Goal: Check status

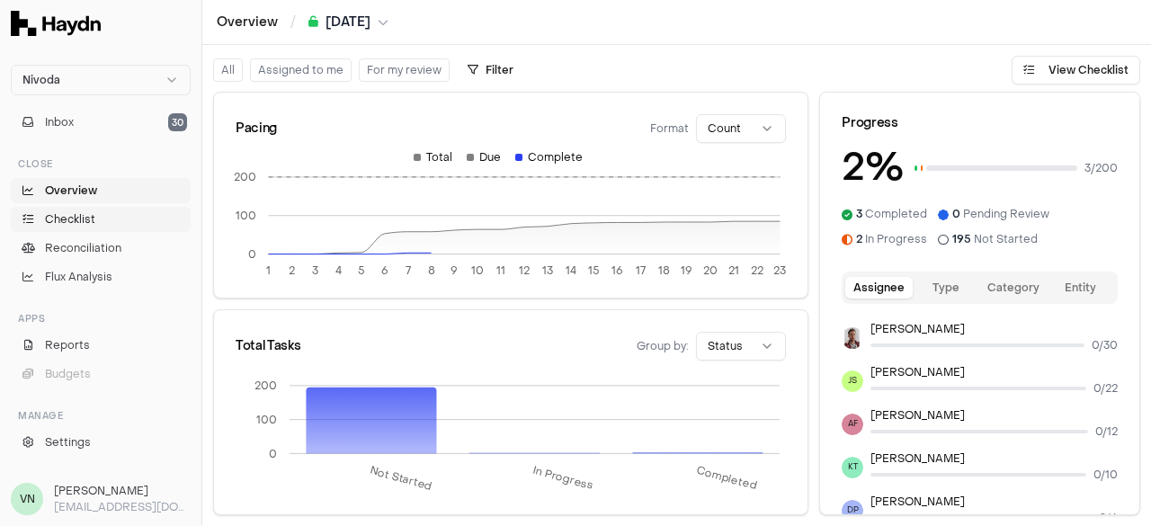
click at [88, 224] on span "Checklist" at bounding box center [70, 219] width 50 height 16
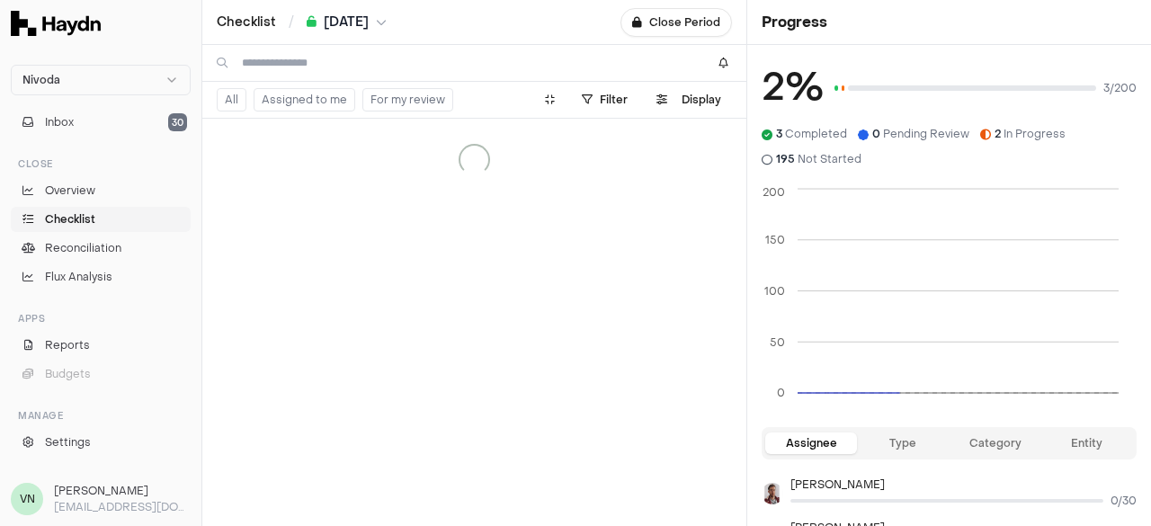
click at [302, 101] on button "Assigned to me" at bounding box center [305, 99] width 102 height 23
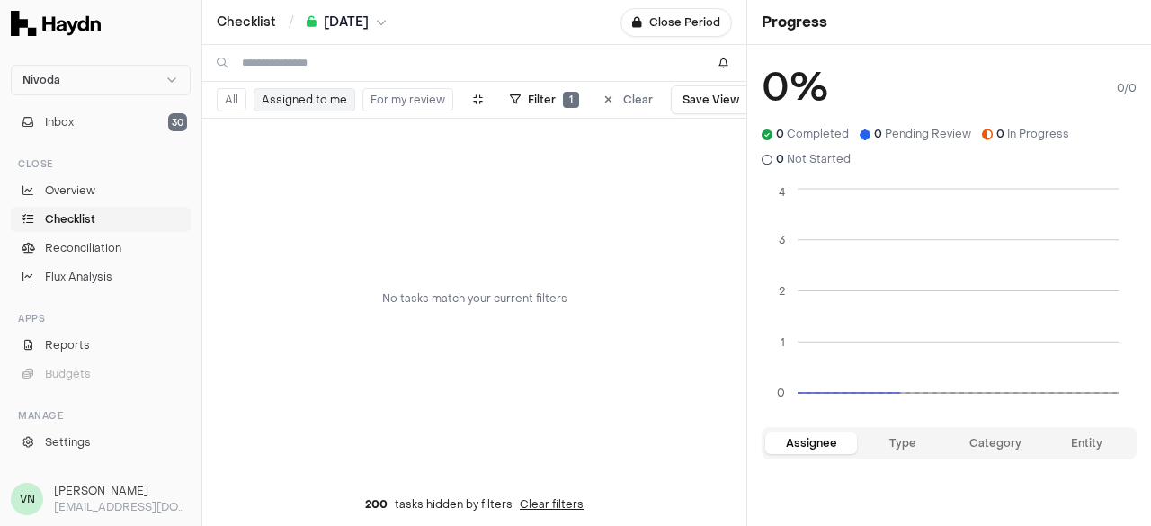
click at [369, 25] on span "[DATE]" at bounding box center [346, 22] width 45 height 18
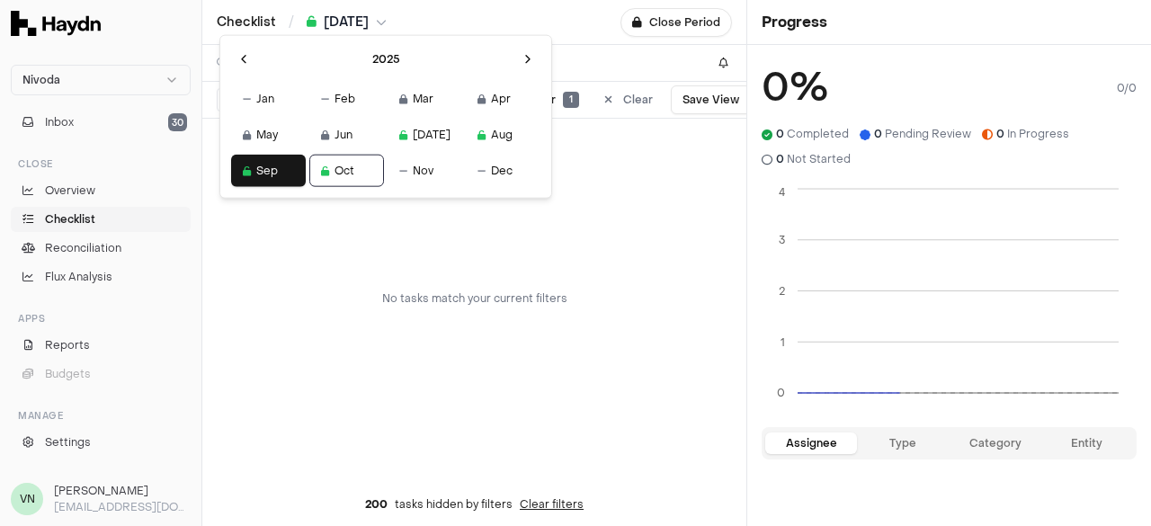
click at [564, 40] on html "Nivoda Inbox 30 Close Overview Checklist Reconciliation Flux Analysis Apps Repo…" at bounding box center [575, 263] width 1151 height 526
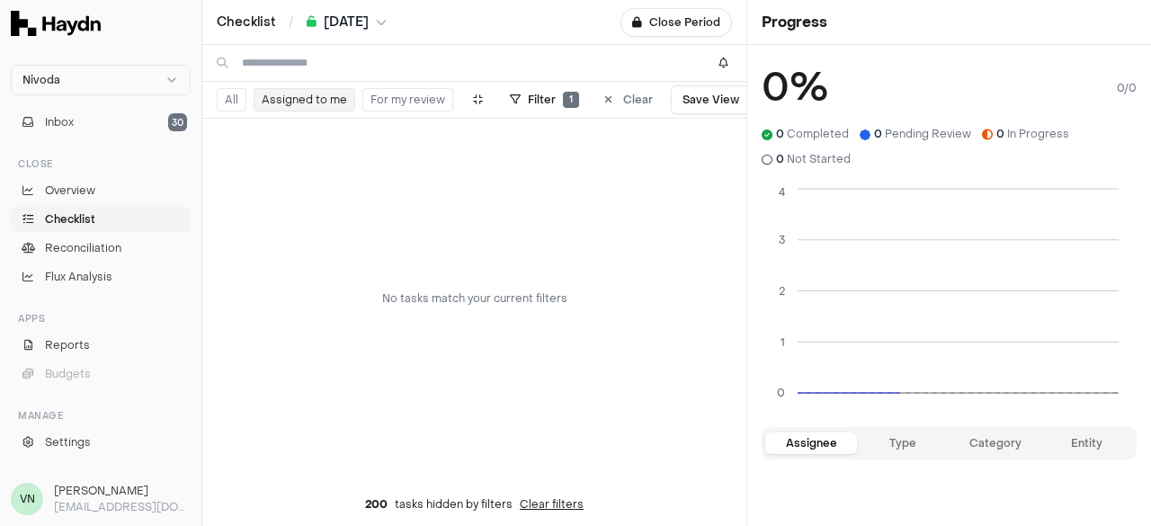
click at [385, 13] on button "[DATE]" at bounding box center [347, 22] width 80 height 18
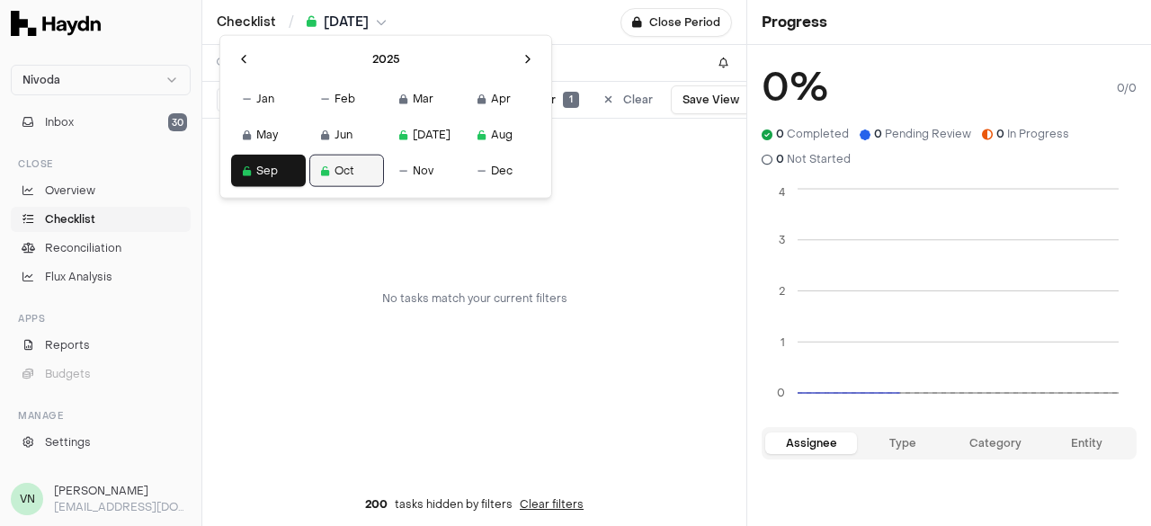
click at [320, 174] on button "Oct" at bounding box center [346, 171] width 75 height 32
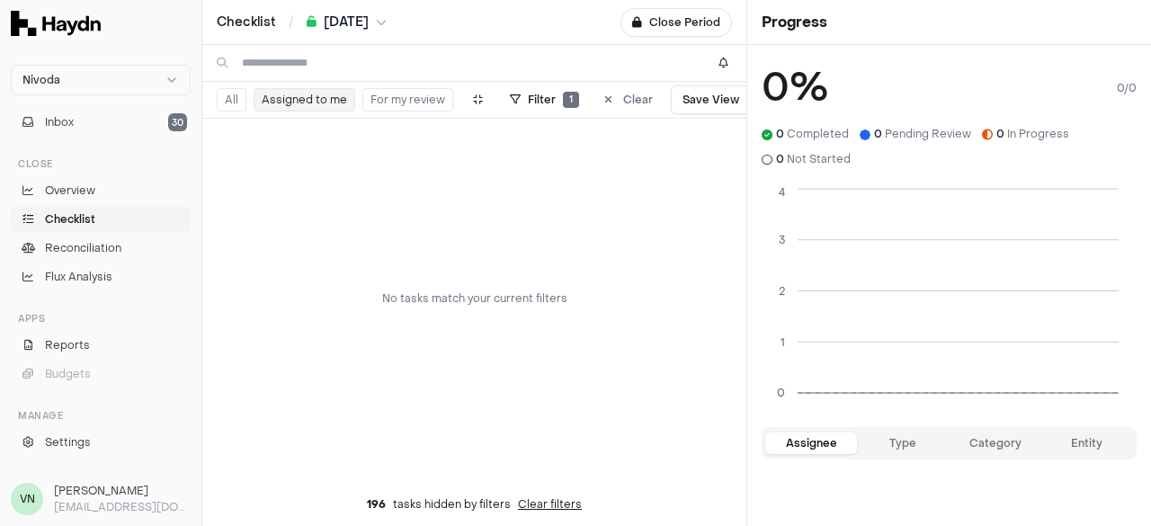
click at [355, 11] on div "Checklist / [DATE] Close Period" at bounding box center [474, 22] width 544 height 44
click at [355, 13] on span "[DATE]" at bounding box center [346, 22] width 45 height 18
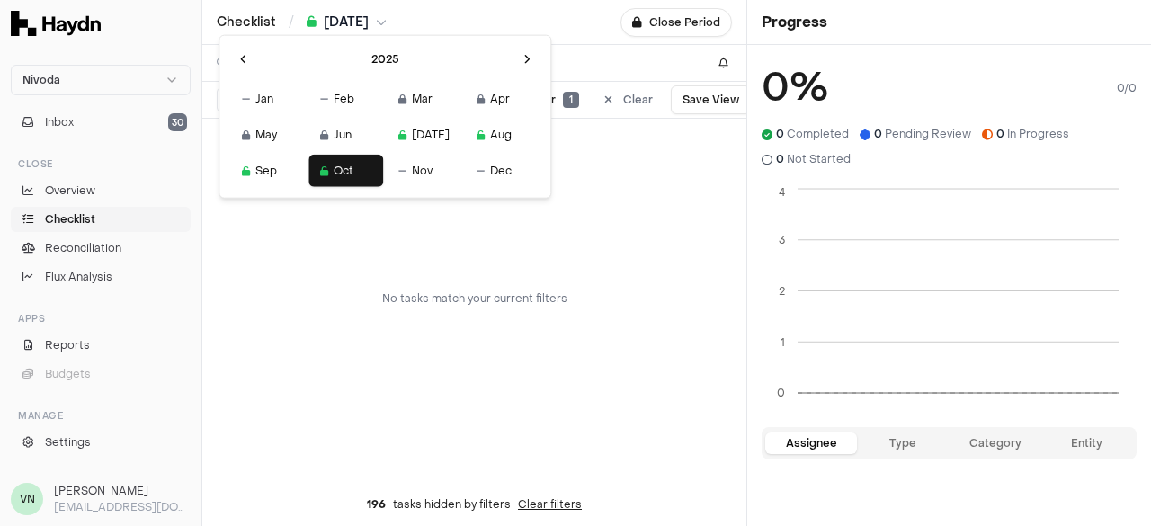
click at [355, 15] on html "Nivoda Inbox 30 Close Overview Checklist Reconciliation Flux Analysis Apps Repo…" at bounding box center [575, 263] width 1151 height 526
